Goal: Task Accomplishment & Management: Manage account settings

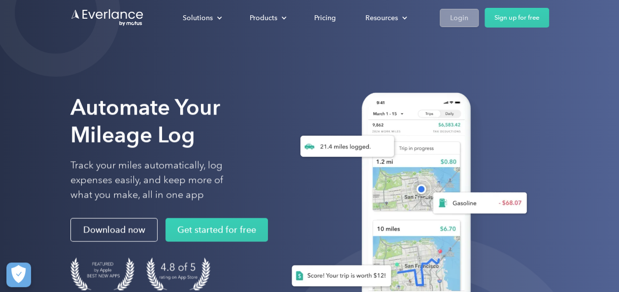
click at [455, 20] on div "Login" at bounding box center [459, 18] width 18 height 12
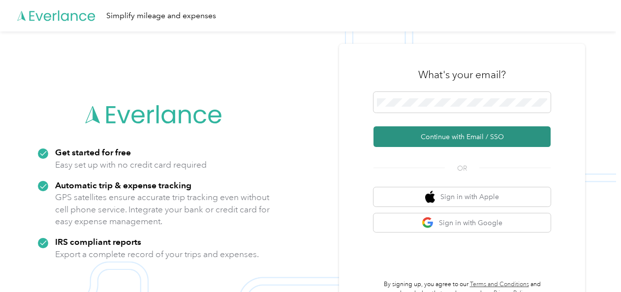
click at [445, 135] on button "Continue with Email / SSO" at bounding box center [462, 137] width 177 height 21
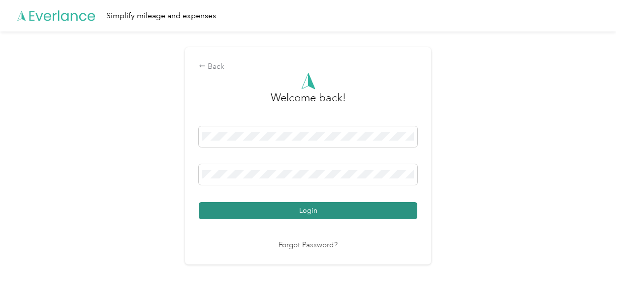
click at [313, 209] on button "Login" at bounding box center [308, 210] width 219 height 17
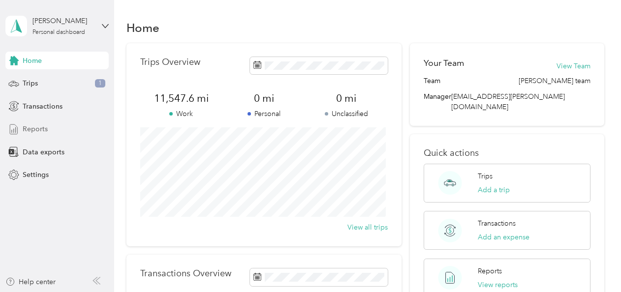
click at [23, 132] on span "Reports" at bounding box center [35, 129] width 25 height 10
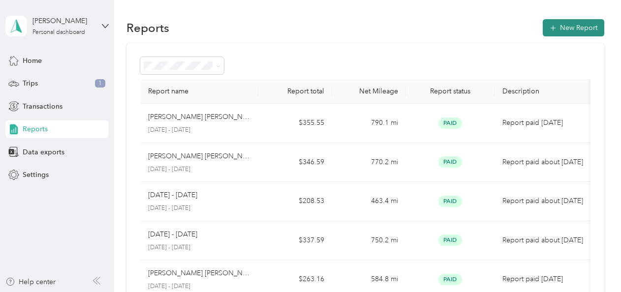
click at [554, 24] on button "New Report" at bounding box center [574, 27] width 62 height 17
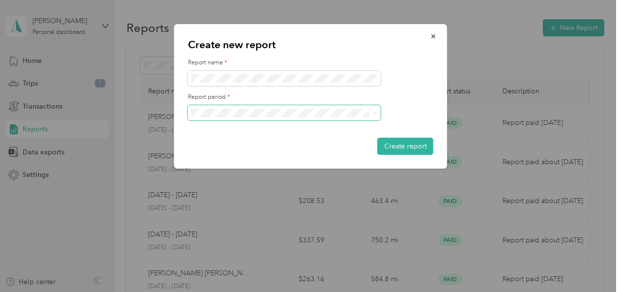
click at [372, 114] on span at bounding box center [374, 113] width 8 height 7
click at [375, 112] on icon at bounding box center [375, 113] width 4 height 4
click at [228, 164] on div "[DATE] - [DATE]" at bounding box center [284, 164] width 179 height 10
click at [389, 146] on button "Create report" at bounding box center [406, 146] width 56 height 17
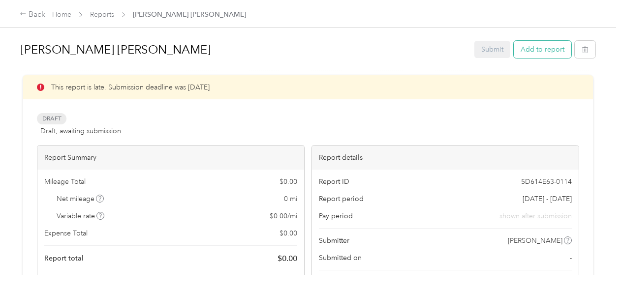
click at [528, 48] on button "Add to report" at bounding box center [543, 49] width 58 height 17
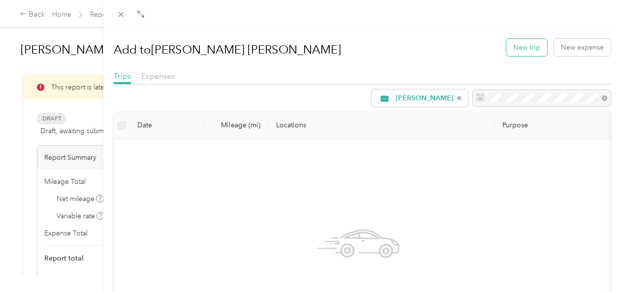
click at [519, 45] on button "New trip" at bounding box center [527, 47] width 41 height 17
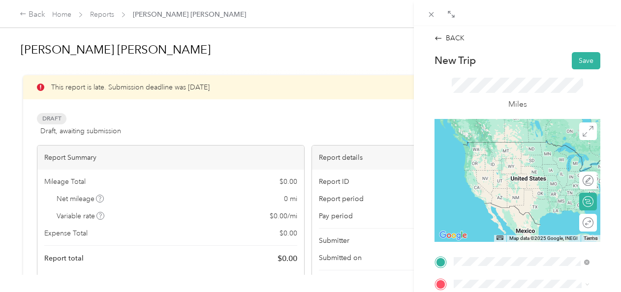
click at [523, 167] on span "[STREET_ADDRESS][PERSON_NAME][US_STATE]" at bounding box center [518, 162] width 91 height 19
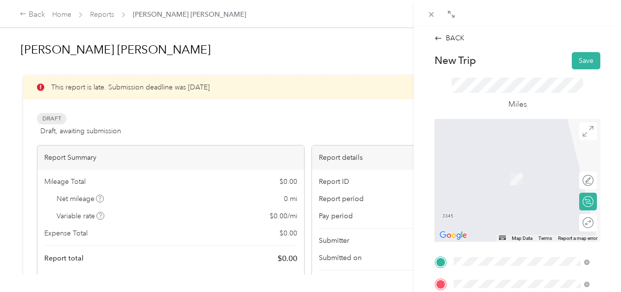
click at [528, 190] on span "[STREET_ADDRESS][US_STATE]" at bounding box center [522, 185] width 98 height 9
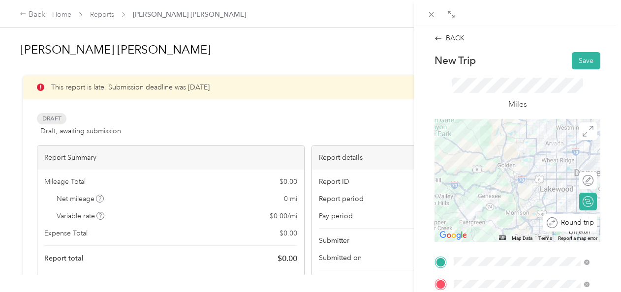
click at [581, 223] on div "Round trip" at bounding box center [576, 223] width 36 height 10
click at [582, 222] on div at bounding box center [583, 223] width 21 height 10
click at [572, 62] on button "Save" at bounding box center [586, 60] width 29 height 17
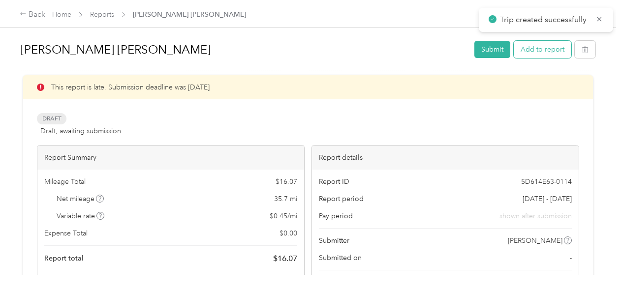
click at [548, 52] on button "Add to report" at bounding box center [543, 49] width 58 height 17
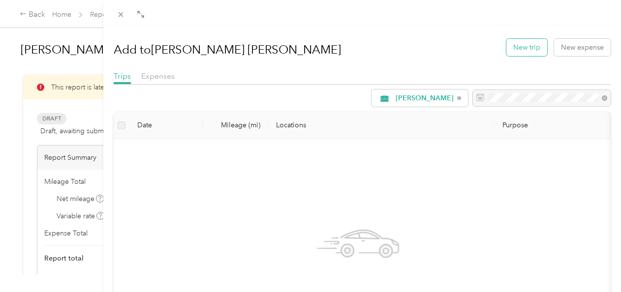
click at [530, 51] on button "New trip" at bounding box center [527, 47] width 41 height 17
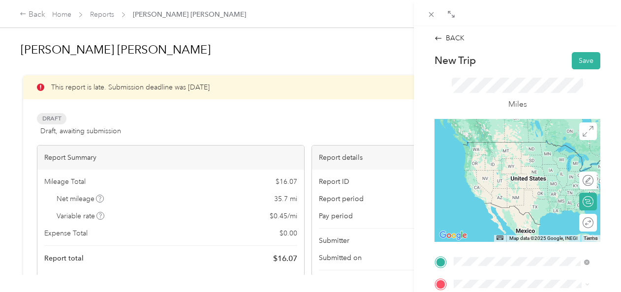
click at [518, 171] on div "Base [STREET_ADDRESS][PERSON_NAME][US_STATE]" at bounding box center [530, 156] width 114 height 31
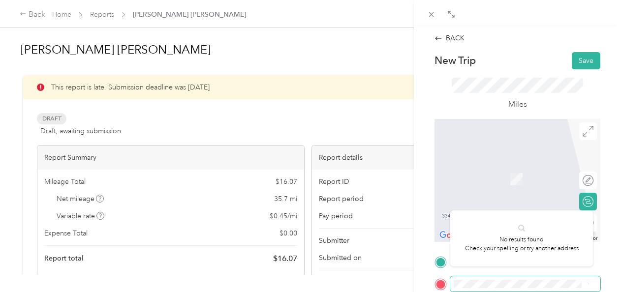
scroll to position [0, 30]
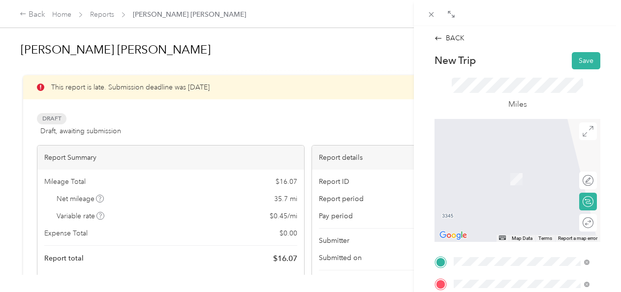
click at [532, 190] on span "[STREET_ADDRESS][US_STATE]" at bounding box center [522, 185] width 98 height 9
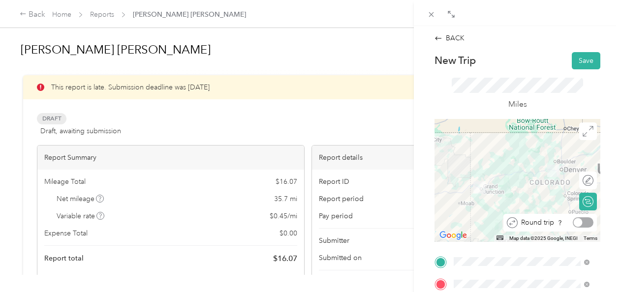
click at [580, 222] on div at bounding box center [583, 223] width 21 height 10
click at [584, 223] on div at bounding box center [588, 223] width 9 height 9
click at [580, 58] on button "Save" at bounding box center [586, 60] width 29 height 17
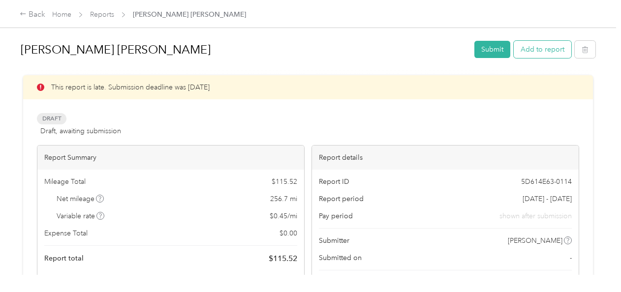
click at [532, 49] on button "Add to report" at bounding box center [543, 49] width 58 height 17
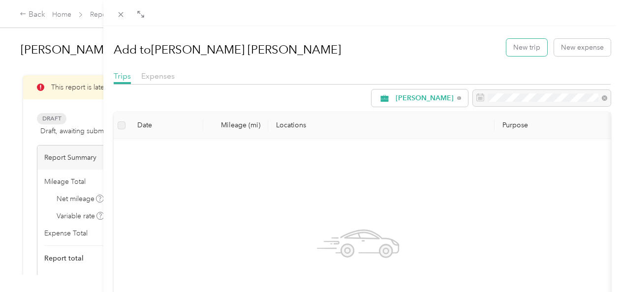
click at [532, 49] on button "New trip" at bounding box center [527, 47] width 41 height 17
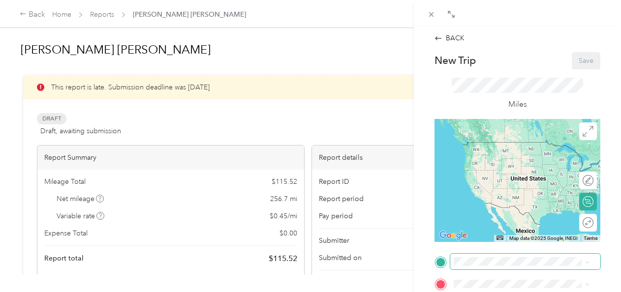
click at [485, 257] on span at bounding box center [525, 262] width 150 height 16
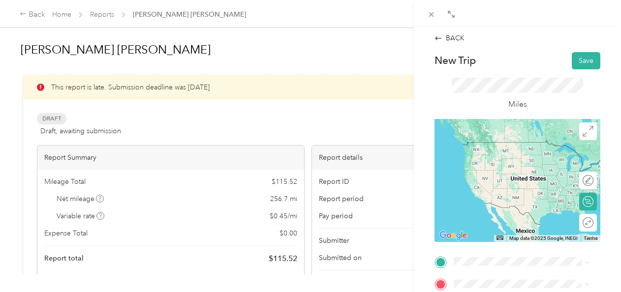
click at [510, 164] on span "[STREET_ADDRESS]" at bounding box center [504, 160] width 63 height 8
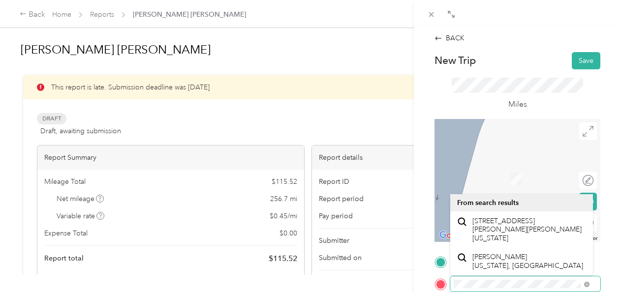
scroll to position [164, 0]
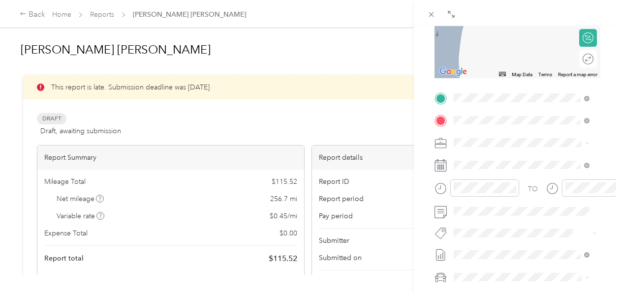
click at [600, 236] on form "New Trip Save This trip cannot be edited because it is either under review, app…" at bounding box center [517, 108] width 187 height 440
click at [609, 56] on div "BACK New Trip Save This trip cannot be edited because it is either under review…" at bounding box center [517, 172] width 207 height 292
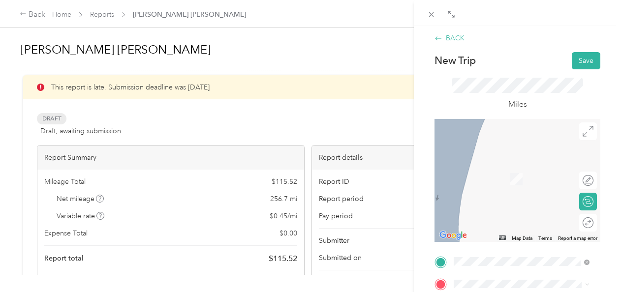
click at [441, 35] on icon at bounding box center [439, 38] width 8 height 8
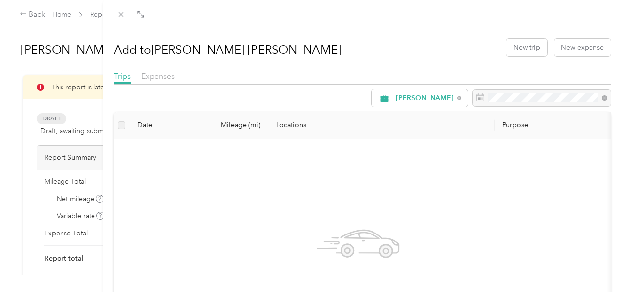
click at [38, 14] on div "Add to [PERSON_NAME] [PERSON_NAME] New trip New expense Trips Expenses [PERSON_…" at bounding box center [310, 146] width 621 height 292
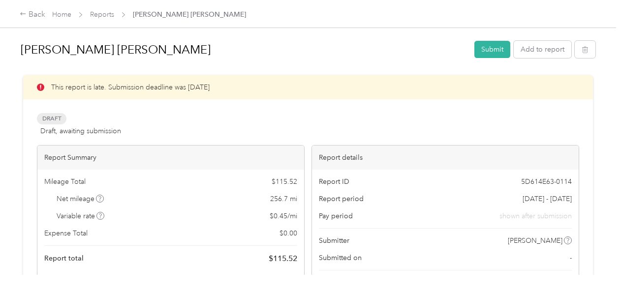
click at [38, 14] on div "Back" at bounding box center [33, 15] width 26 height 12
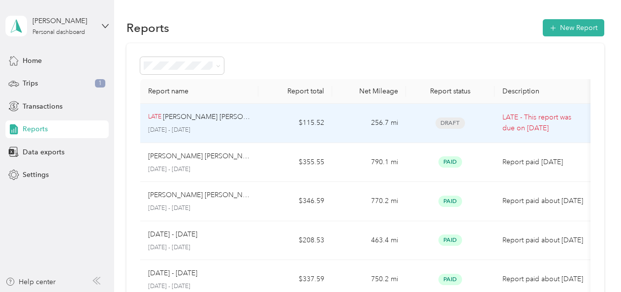
click at [213, 123] on div "LATE [PERSON_NAME] Vine [PERSON_NAME] [DATE] - [DATE]" at bounding box center [199, 123] width 102 height 23
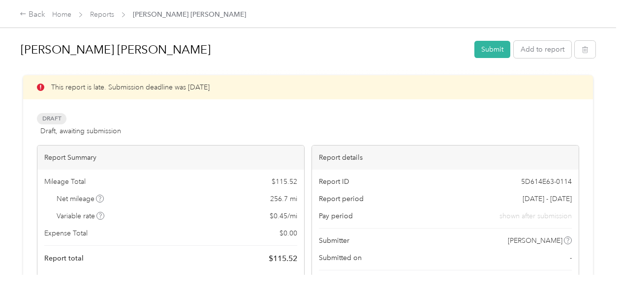
scroll to position [164, 0]
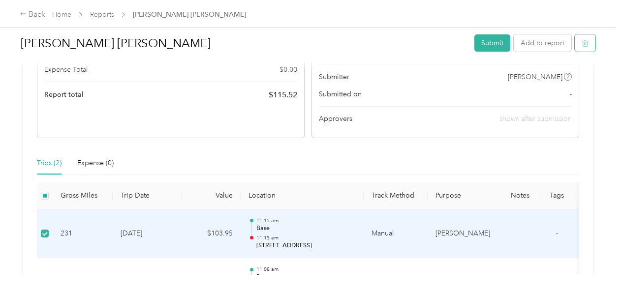
click at [587, 43] on button "button" at bounding box center [585, 42] width 21 height 17
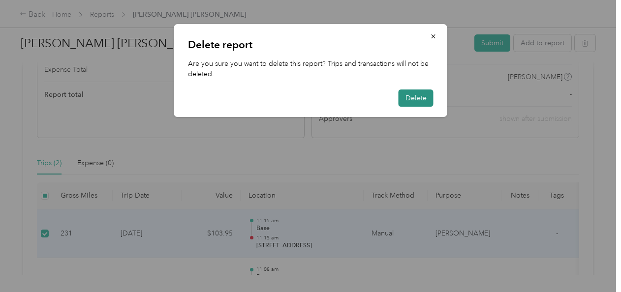
click at [415, 94] on button "Delete" at bounding box center [416, 98] width 35 height 17
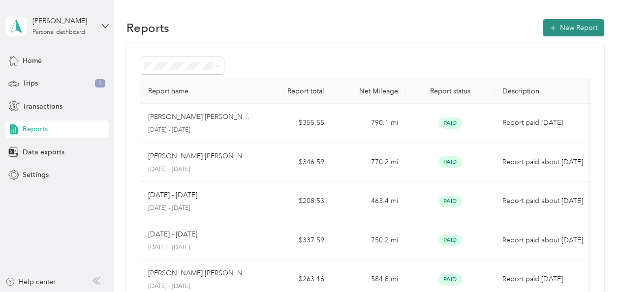
click at [571, 25] on button "New Report" at bounding box center [574, 27] width 62 height 17
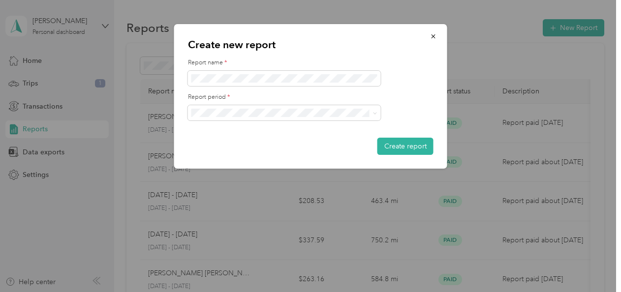
click at [230, 166] on div "[DATE] - [DATE]" at bounding box center [284, 163] width 179 height 10
click at [404, 146] on button "Create report" at bounding box center [406, 146] width 56 height 17
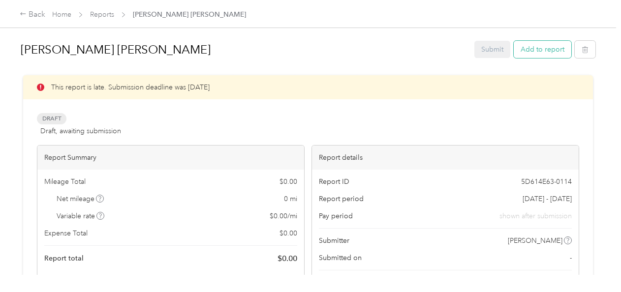
click at [545, 52] on button "Add to report" at bounding box center [543, 49] width 58 height 17
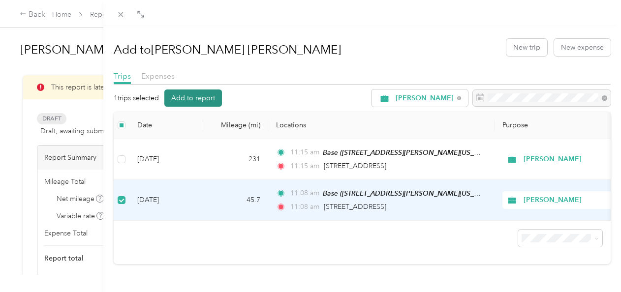
click at [199, 99] on button "Add to report" at bounding box center [193, 98] width 58 height 17
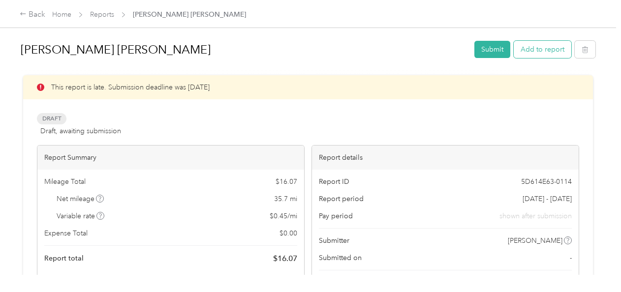
click at [546, 51] on button "Add to report" at bounding box center [543, 49] width 58 height 17
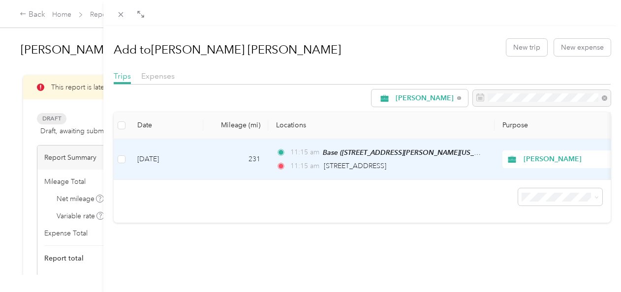
drag, startPoint x: 154, startPoint y: 161, endPoint x: 382, endPoint y: 258, distance: 247.9
click at [382, 258] on div "Add to [PERSON_NAME] [PERSON_NAME] New trip New expense Trips Expenses [PERSON_…" at bounding box center [362, 172] width 518 height 292
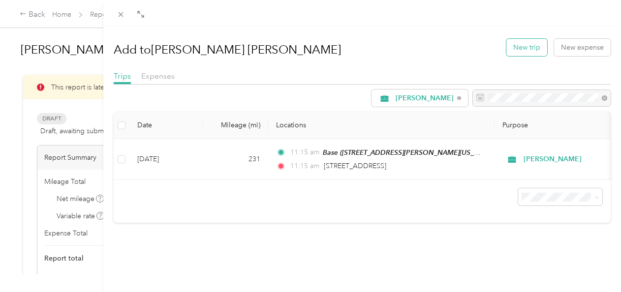
click at [513, 50] on button "New trip" at bounding box center [527, 47] width 41 height 17
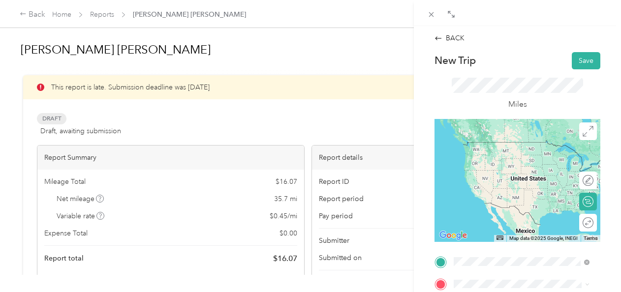
click at [503, 171] on div "Base [STREET_ADDRESS][PERSON_NAME][US_STATE]" at bounding box center [530, 156] width 114 height 31
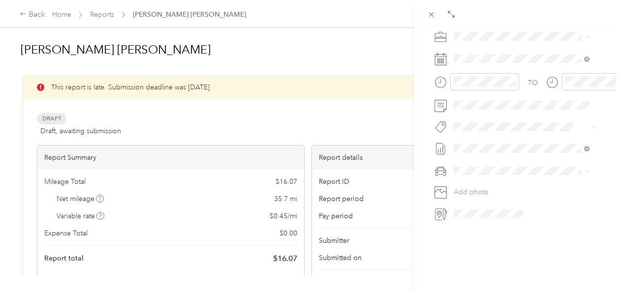
scroll to position [113, 0]
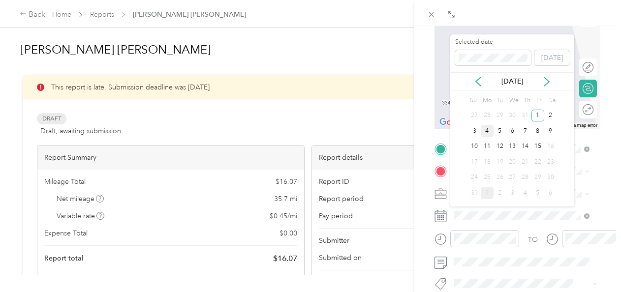
click at [486, 128] on div "4" at bounding box center [487, 131] width 13 height 12
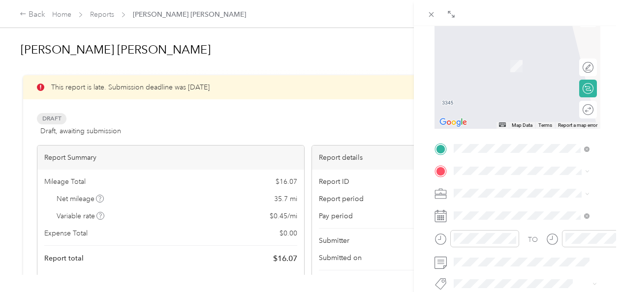
click at [520, 71] on span "[STREET_ADDRESS]" at bounding box center [504, 67] width 63 height 8
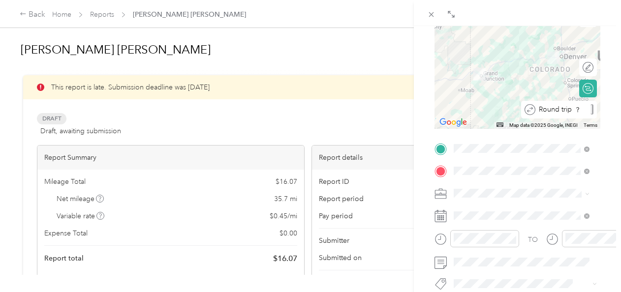
click at [582, 112] on div "Round trip" at bounding box center [565, 109] width 58 height 10
click at [604, 109] on div "BACK New Trip Save This trip cannot be edited because it is either under review…" at bounding box center [517, 172] width 207 height 292
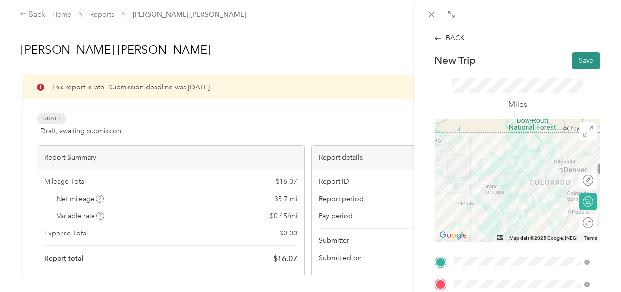
click at [575, 65] on button "Save" at bounding box center [586, 60] width 29 height 17
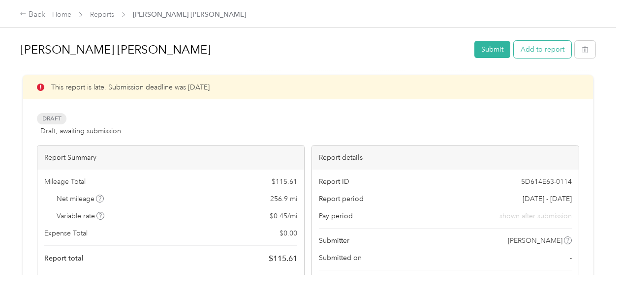
click at [539, 47] on button "Add to report" at bounding box center [543, 49] width 58 height 17
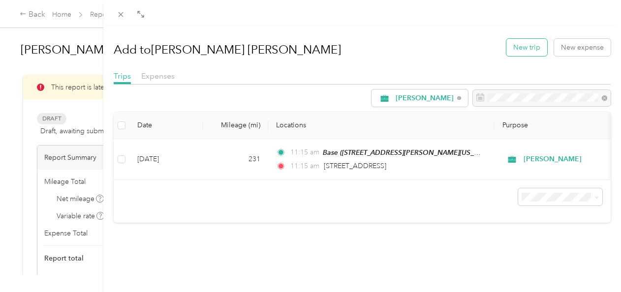
click at [518, 50] on button "New trip" at bounding box center [527, 47] width 41 height 17
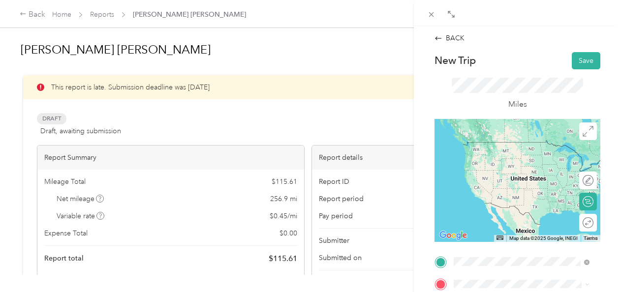
click at [516, 164] on span "[STREET_ADDRESS]" at bounding box center [504, 160] width 63 height 8
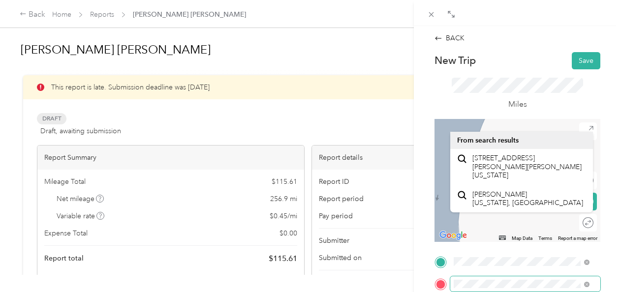
scroll to position [164, 0]
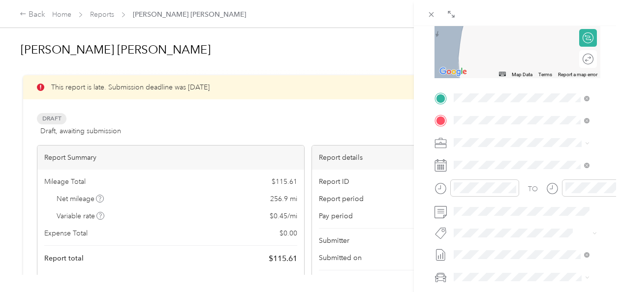
click at [601, 144] on form "New Trip Save This trip cannot be edited because it is either under review, app…" at bounding box center [517, 108] width 187 height 440
click at [598, 226] on form "New Trip Save This trip cannot be edited because it is either under review, app…" at bounding box center [517, 108] width 187 height 440
click at [469, 113] on span at bounding box center [525, 121] width 150 height 16
click at [603, 136] on div "BACK New Trip Save This trip cannot be edited because it is either under review…" at bounding box center [517, 172] width 207 height 292
click at [497, 164] on span "[STREET_ADDRESS][PERSON_NAME][PERSON_NAME][US_STATE]" at bounding box center [530, 162] width 114 height 26
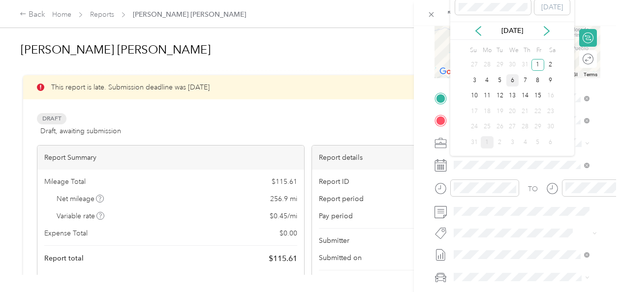
click at [513, 80] on div "6" at bounding box center [513, 80] width 13 height 12
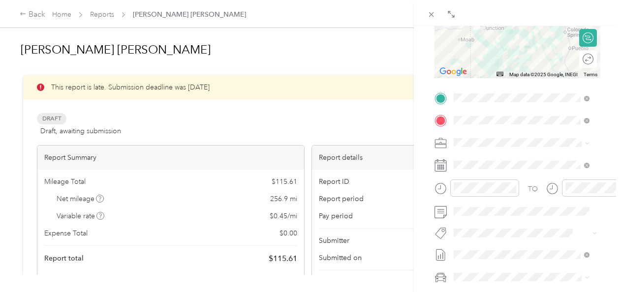
scroll to position [0, 0]
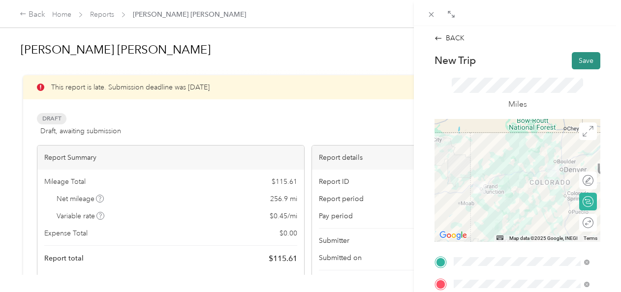
click at [579, 57] on button "Save" at bounding box center [586, 60] width 29 height 17
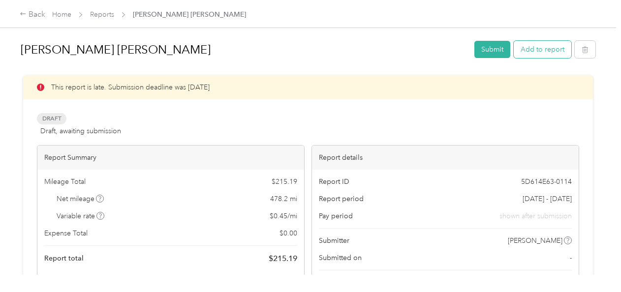
click at [524, 57] on button "Add to report" at bounding box center [543, 49] width 58 height 17
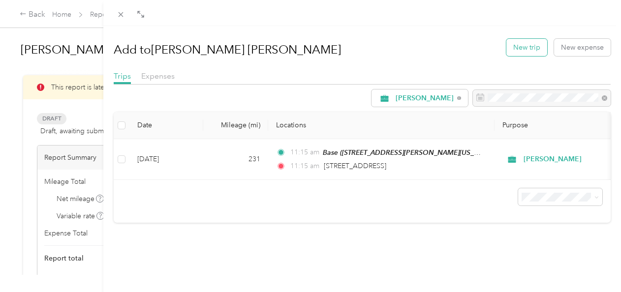
click at [533, 46] on button "New trip" at bounding box center [527, 47] width 41 height 17
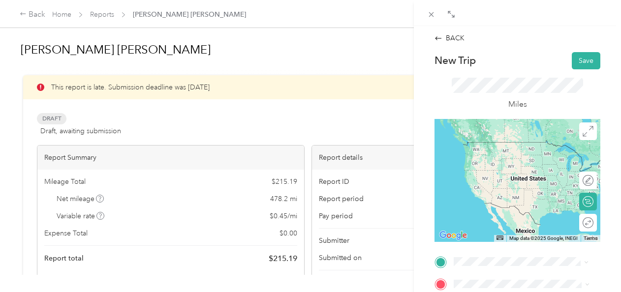
click at [495, 164] on span "[STREET_ADDRESS][PERSON_NAME][US_STATE]" at bounding box center [518, 162] width 91 height 19
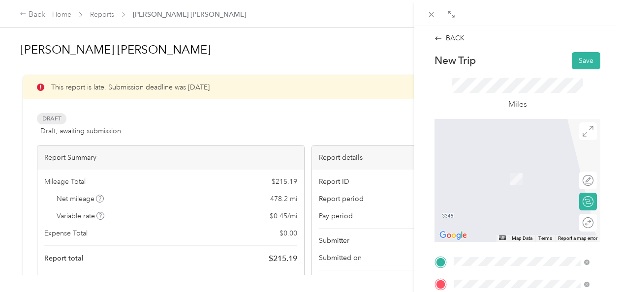
click at [518, 179] on span "[STREET_ADDRESS][US_STATE]" at bounding box center [522, 182] width 98 height 8
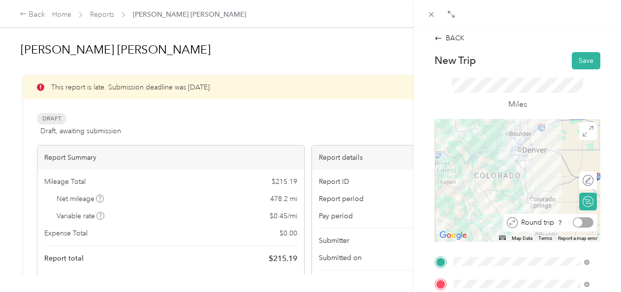
click at [581, 221] on div at bounding box center [583, 223] width 21 height 10
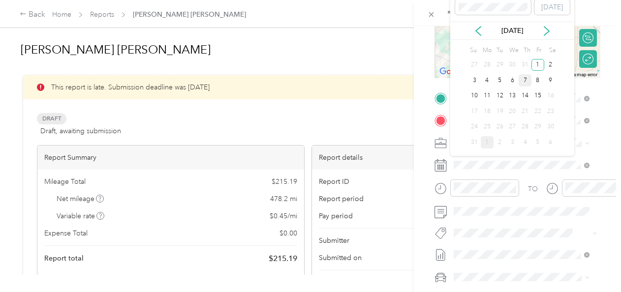
click at [528, 80] on div "7" at bounding box center [525, 80] width 13 height 12
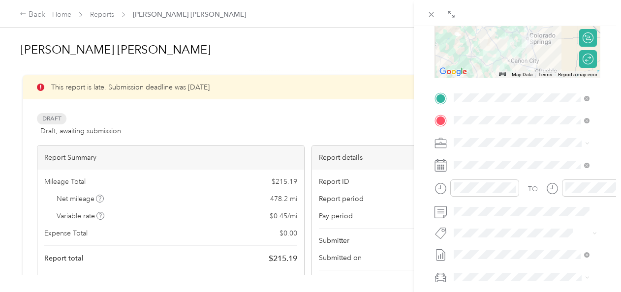
scroll to position [0, 0]
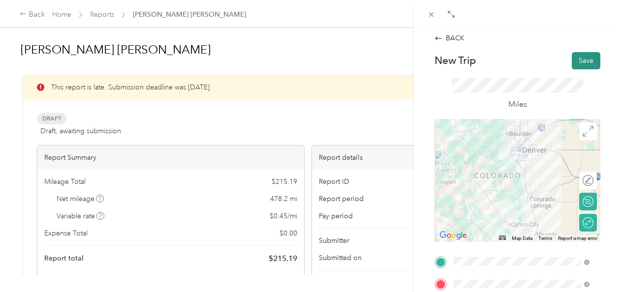
click at [582, 58] on button "Save" at bounding box center [586, 60] width 29 height 17
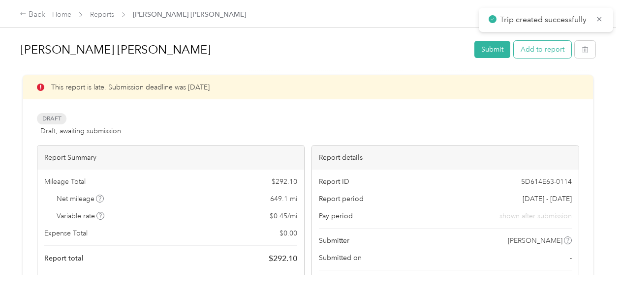
click at [550, 49] on button "Add to report" at bounding box center [543, 49] width 58 height 17
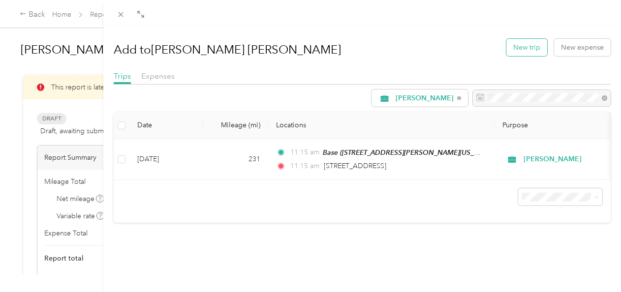
click at [520, 49] on button "New trip" at bounding box center [527, 47] width 41 height 17
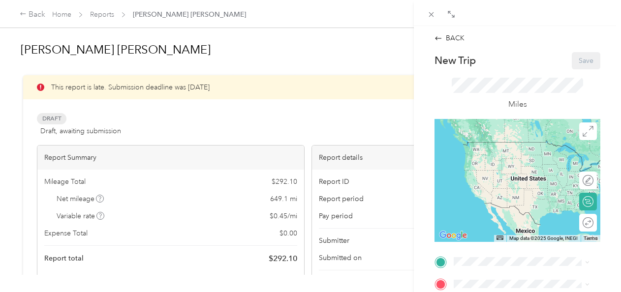
scroll to position [164, 0]
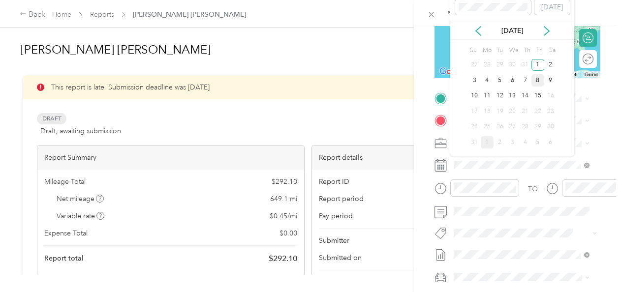
click at [540, 77] on div "8" at bounding box center [538, 80] width 13 height 12
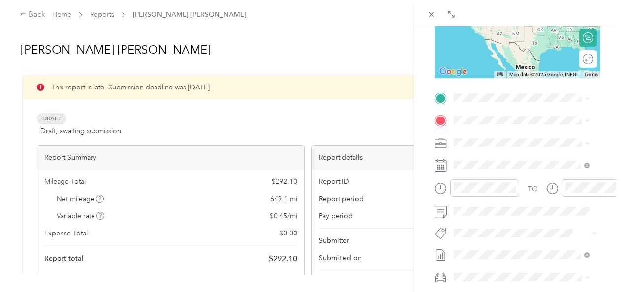
click at [502, 193] on span "[STREET_ADDRESS][PERSON_NAME][US_STATE]" at bounding box center [518, 183] width 91 height 19
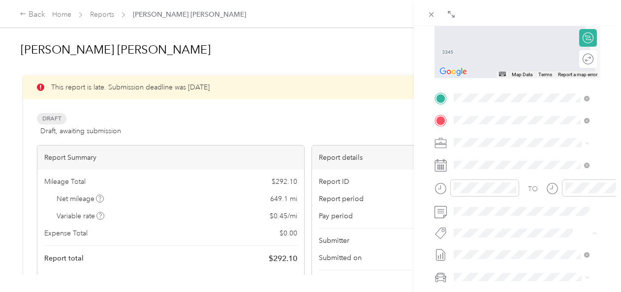
click at [559, 186] on div "4777 [PERSON_NAME]'s Club, [STREET_ADDRESS][US_STATE]" at bounding box center [530, 170] width 114 height 31
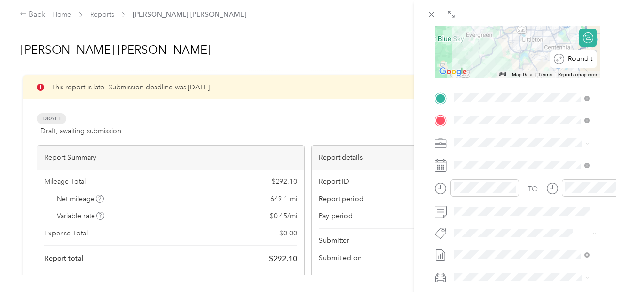
click at [578, 59] on div "Round trip" at bounding box center [579, 59] width 29 height 10
click at [594, 59] on div "Round trip" at bounding box center [594, 59] width 0 height 10
click at [580, 59] on div at bounding box center [583, 59] width 21 height 10
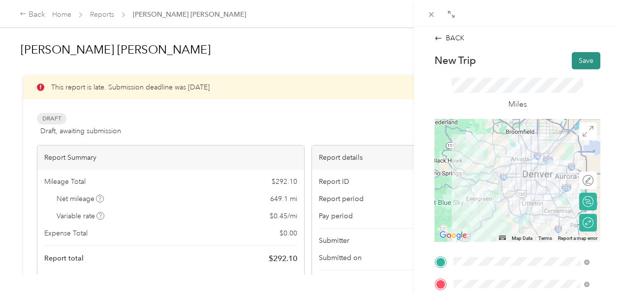
click at [575, 60] on button "Save" at bounding box center [586, 60] width 29 height 17
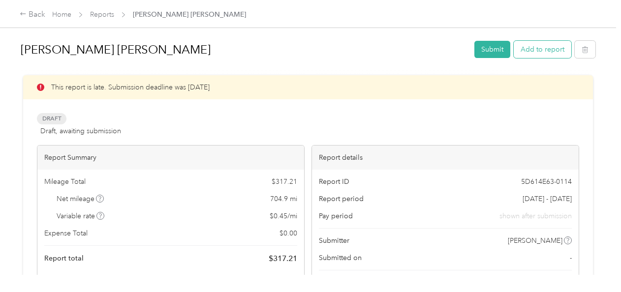
click at [524, 51] on button "Add to report" at bounding box center [543, 49] width 58 height 17
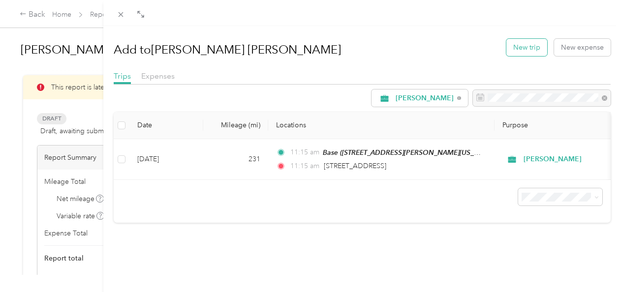
click at [516, 48] on button "New trip" at bounding box center [527, 47] width 41 height 17
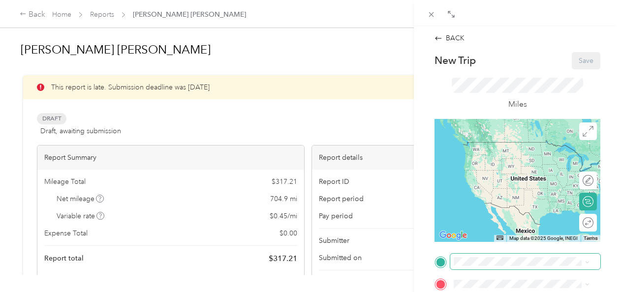
scroll to position [164, 0]
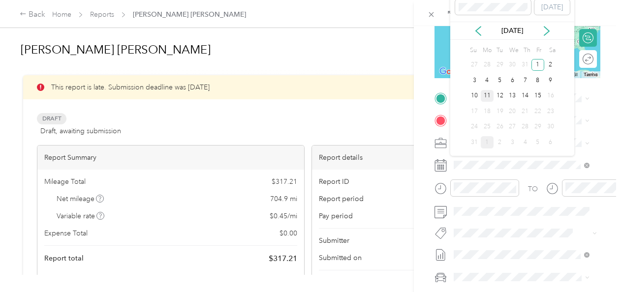
click at [485, 100] on div "11" at bounding box center [487, 96] width 13 height 12
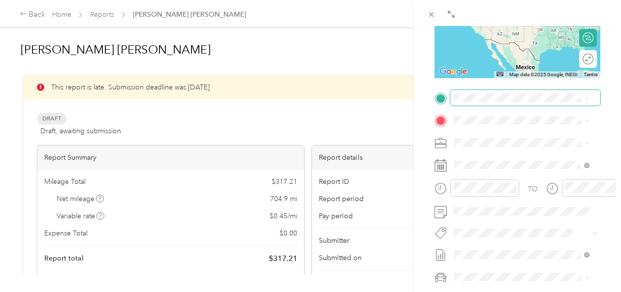
click at [478, 102] on span at bounding box center [525, 98] width 150 height 16
click at [531, 152] on div "Base [STREET_ADDRESS][PERSON_NAME][US_STATE]" at bounding box center [530, 147] width 114 height 31
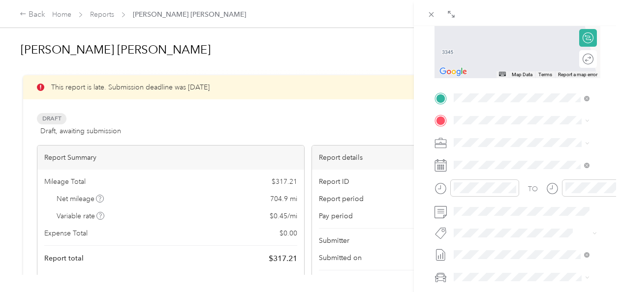
click at [535, 182] on span "Sam's Club, [STREET_ADDRESS][US_STATE][US_STATE]" at bounding box center [523, 172] width 101 height 19
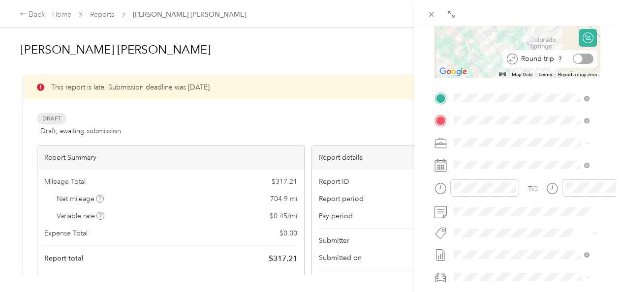
click at [585, 55] on div at bounding box center [583, 59] width 21 height 10
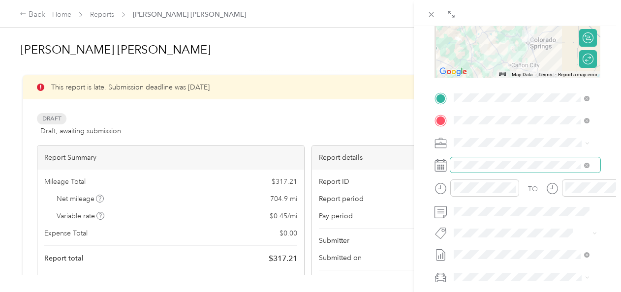
scroll to position [0, 0]
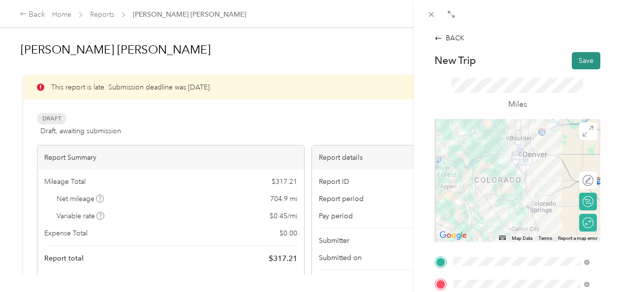
click at [584, 63] on button "Save" at bounding box center [586, 60] width 29 height 17
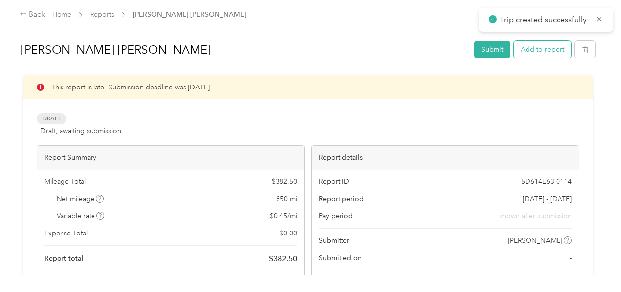
click at [540, 54] on button "Add to report" at bounding box center [543, 49] width 58 height 17
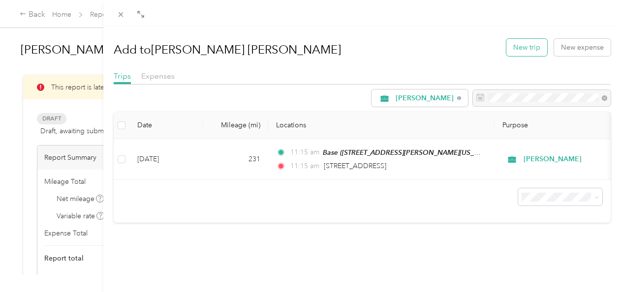
click at [523, 46] on button "New trip" at bounding box center [527, 47] width 41 height 17
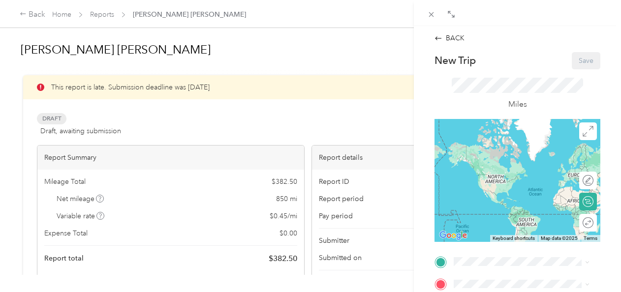
scroll to position [164, 0]
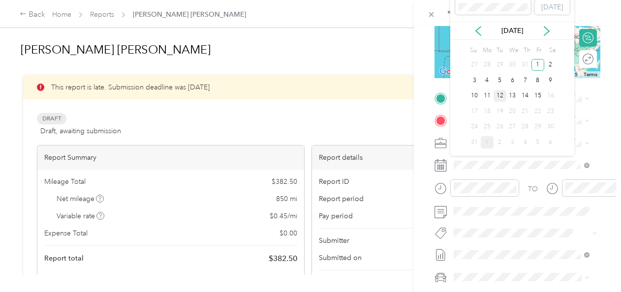
click at [499, 92] on div "12" at bounding box center [500, 96] width 13 height 12
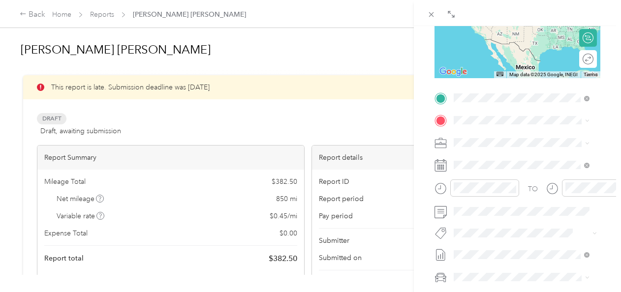
click at [491, 150] on div "Base [STREET_ADDRESS][PERSON_NAME][US_STATE]" at bounding box center [530, 147] width 114 height 31
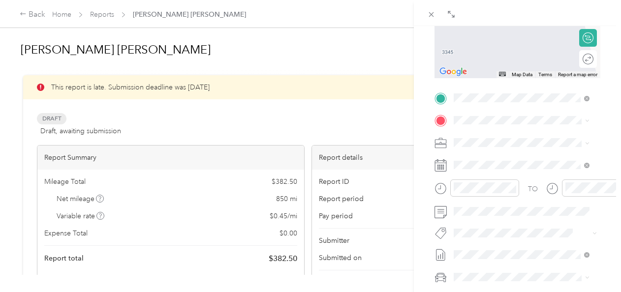
click at [533, 158] on span "[STREET_ADDRESS][US_STATE]" at bounding box center [522, 153] width 98 height 9
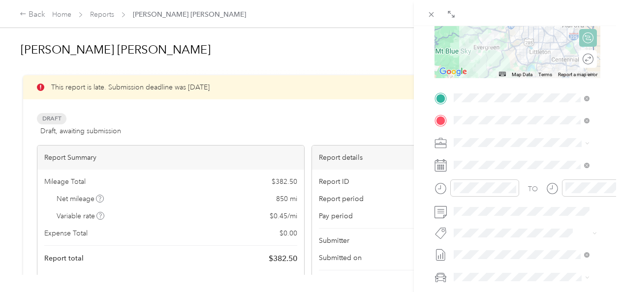
click at [594, 57] on div "Round trip" at bounding box center [594, 59] width 0 height 10
click at [581, 57] on div at bounding box center [583, 59] width 21 height 10
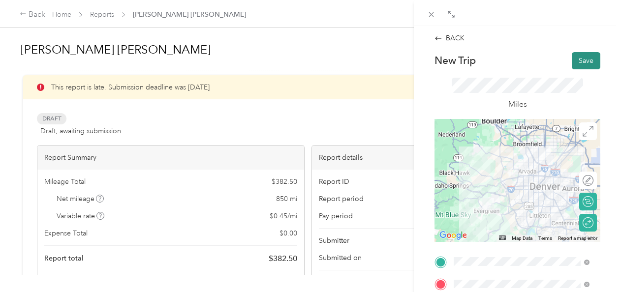
click at [587, 65] on button "Save" at bounding box center [586, 60] width 29 height 17
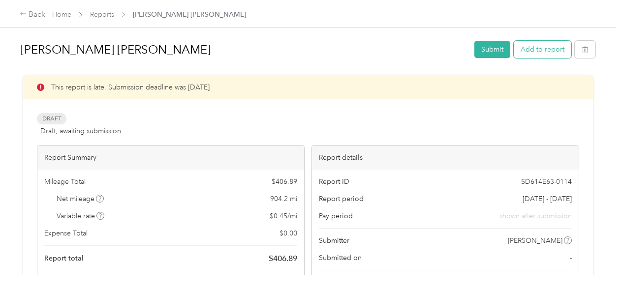
click at [545, 56] on button "Add to report" at bounding box center [543, 49] width 58 height 17
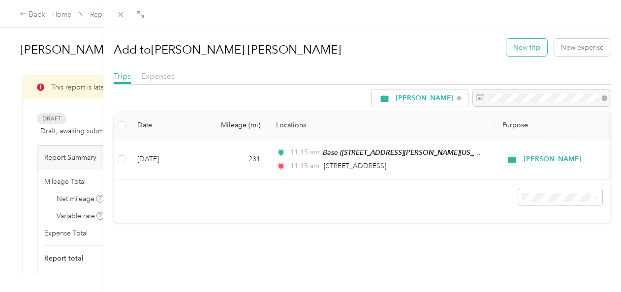
click at [515, 44] on button "New trip" at bounding box center [527, 47] width 41 height 17
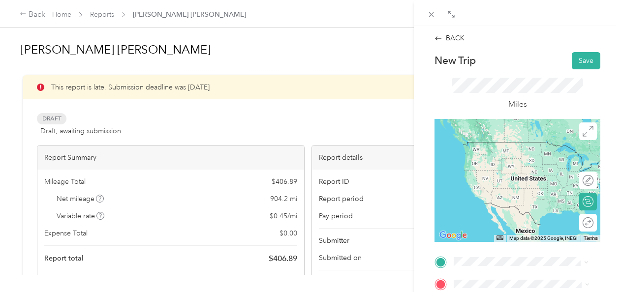
click at [533, 170] on div "Base [STREET_ADDRESS][PERSON_NAME][US_STATE]" at bounding box center [530, 156] width 114 height 31
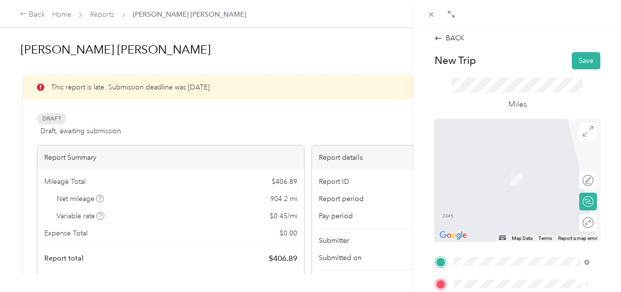
click at [606, 195] on div "BACK New Trip Save This trip cannot be edited because it is either under review…" at bounding box center [517, 172] width 207 height 292
click at [485, 279] on span at bounding box center [525, 285] width 150 height 16
click at [521, 237] on div "6634 [GEOGRAPHIC_DATA], [STREET_ADDRESS][PERSON_NAME][US_STATE]" at bounding box center [530, 228] width 114 height 41
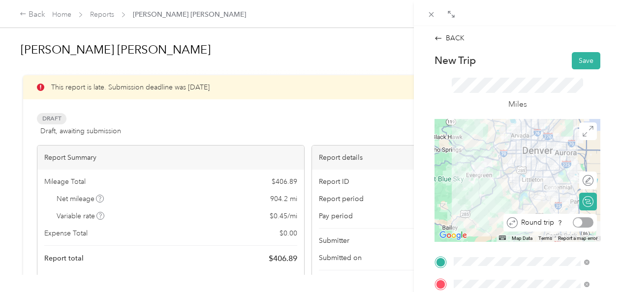
click at [581, 225] on div "Round trip" at bounding box center [556, 223] width 76 height 10
click at [581, 225] on div at bounding box center [583, 223] width 21 height 10
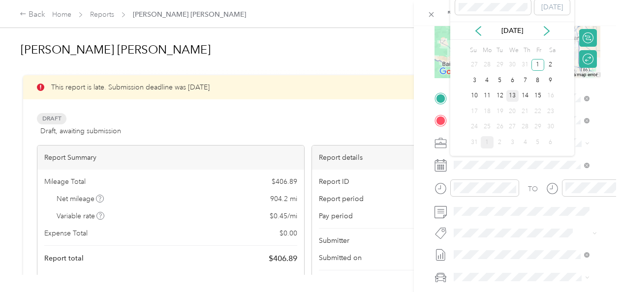
click at [512, 95] on div "13" at bounding box center [513, 96] width 13 height 12
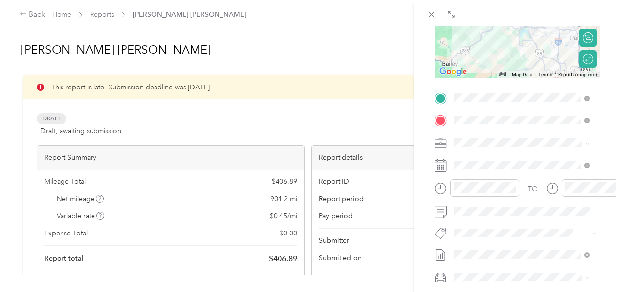
scroll to position [0, 0]
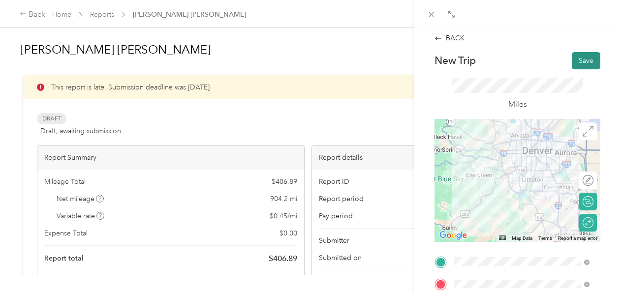
click at [583, 66] on button "Save" at bounding box center [586, 60] width 29 height 17
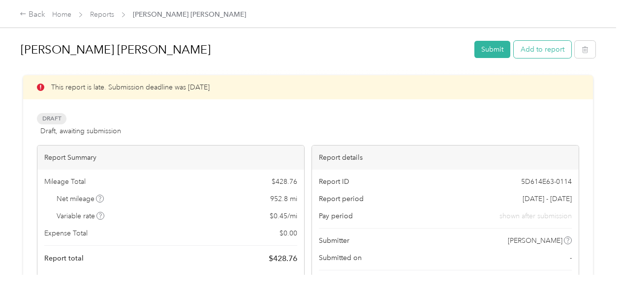
click at [547, 56] on button "Add to report" at bounding box center [543, 49] width 58 height 17
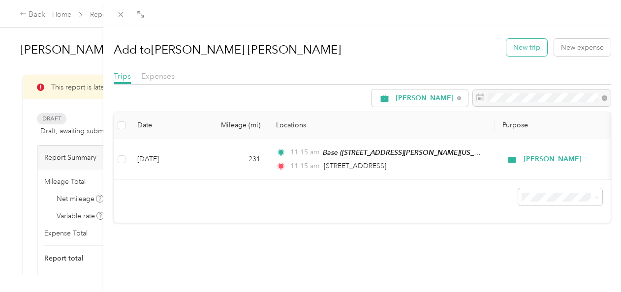
click at [519, 48] on button "New trip" at bounding box center [527, 47] width 41 height 17
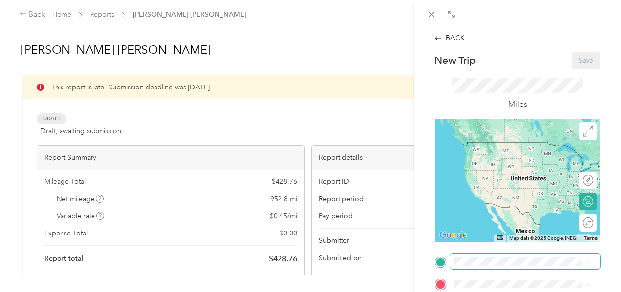
click at [480, 266] on span at bounding box center [525, 262] width 150 height 16
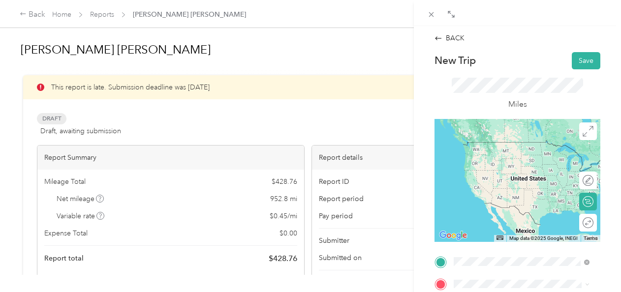
click at [518, 162] on div "Base [STREET_ADDRESS][PERSON_NAME][US_STATE]" at bounding box center [530, 156] width 114 height 31
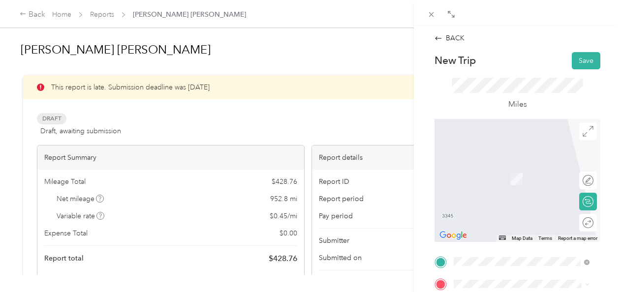
scroll to position [164, 0]
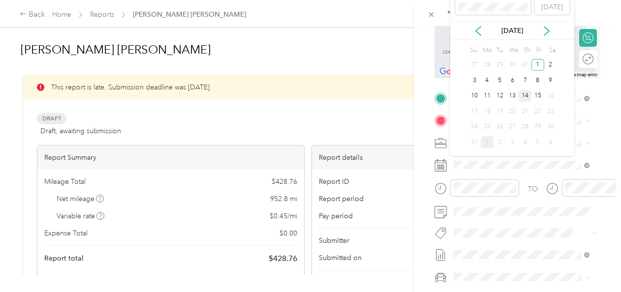
click at [522, 95] on div "14" at bounding box center [525, 96] width 13 height 12
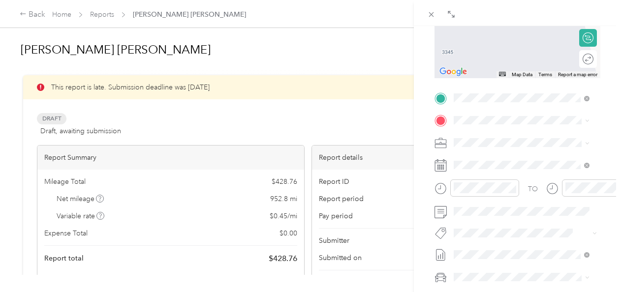
click at [558, 233] on div "6635 Sam's Club, [STREET_ADDRESS][PERSON_NAME][US_STATE]" at bounding box center [530, 212] width 114 height 41
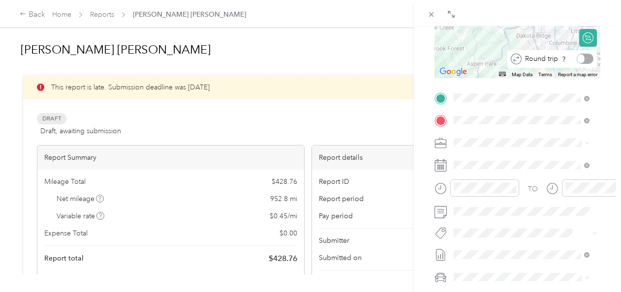
click at [578, 58] on div "Round trip" at bounding box center [558, 59] width 72 height 10
click at [578, 58] on div at bounding box center [583, 59] width 21 height 10
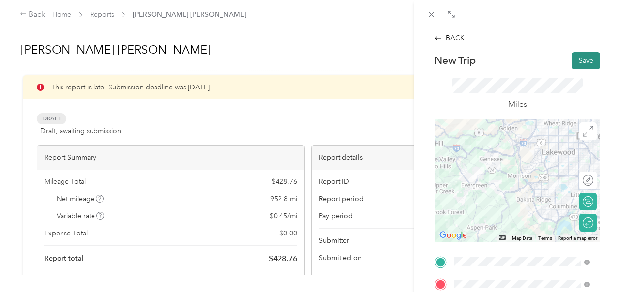
click at [583, 58] on button "Save" at bounding box center [586, 60] width 29 height 17
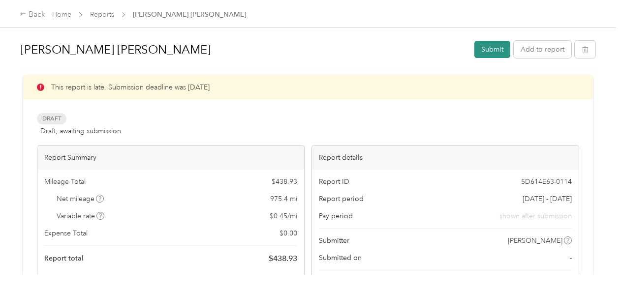
click at [488, 49] on button "Submit" at bounding box center [493, 49] width 36 height 17
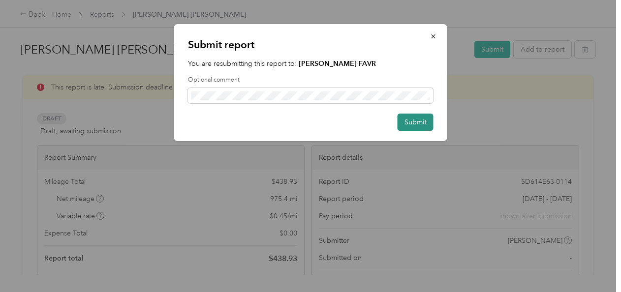
click at [414, 129] on button "Submit" at bounding box center [416, 122] width 36 height 17
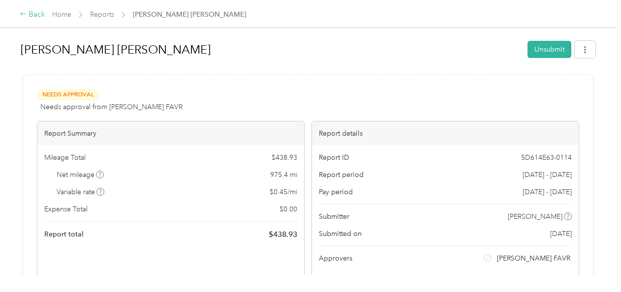
click at [32, 19] on div "Back" at bounding box center [33, 15] width 26 height 12
